Goal: Navigation & Orientation: Find specific page/section

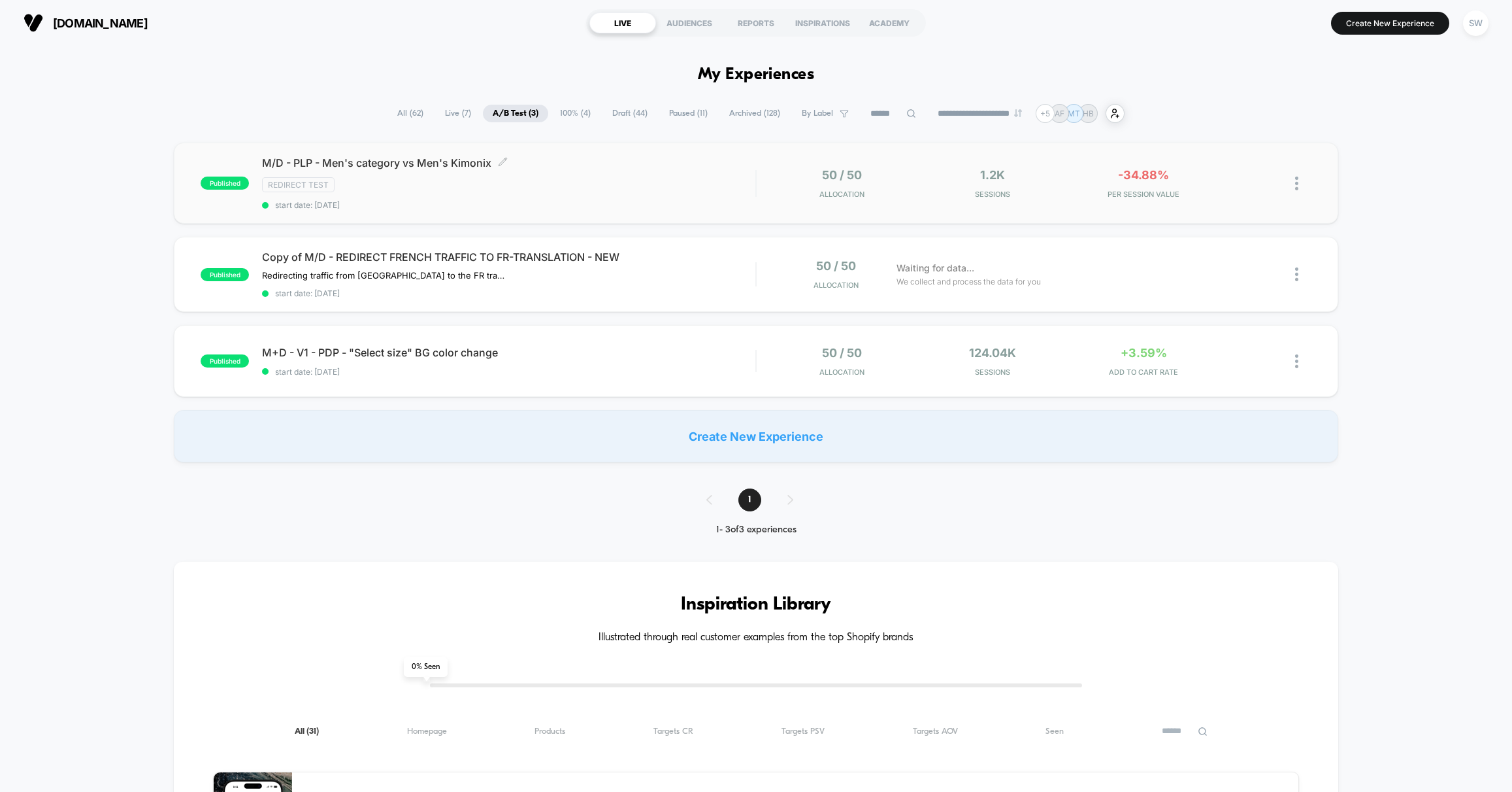
click at [659, 178] on div "Redirect Test" at bounding box center [509, 184] width 494 height 15
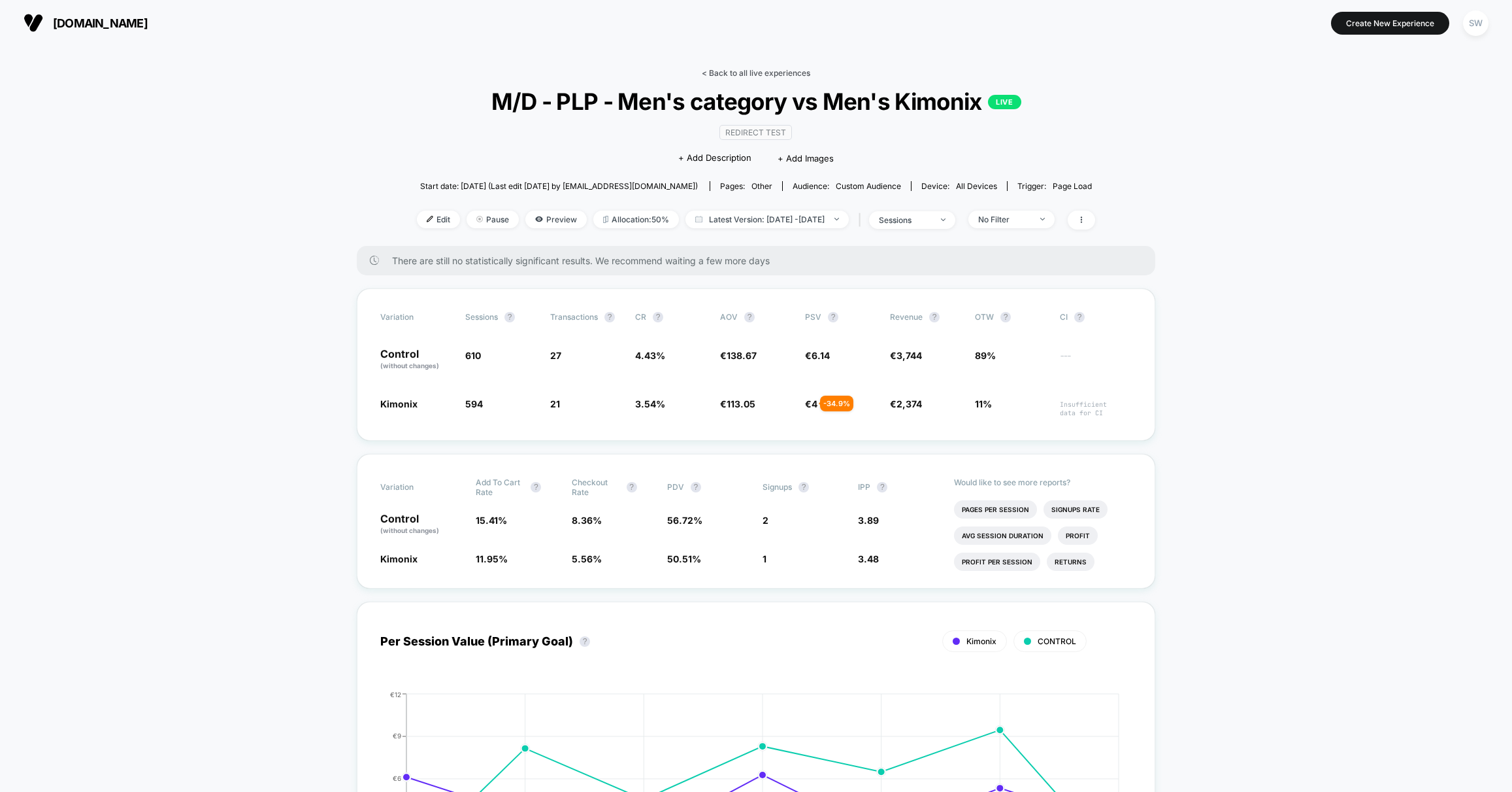
click at [730, 71] on link "< Back to all live experiences" at bounding box center [756, 73] width 109 height 10
